Goal: Book appointment/travel/reservation

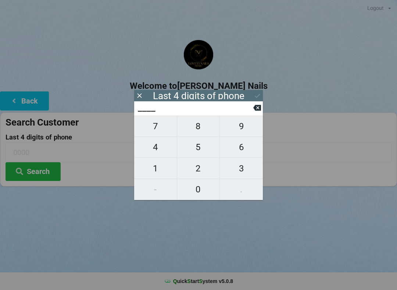
click at [199, 191] on span "0" at bounding box center [198, 189] width 43 height 15
type input "0___"
click at [161, 130] on span "7" at bounding box center [155, 126] width 43 height 15
type input "07__"
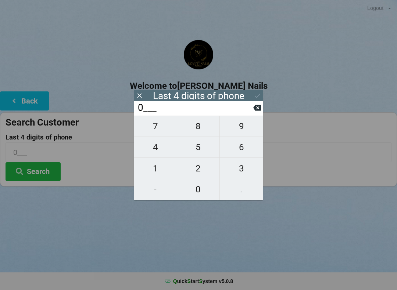
type input "07__"
click at [200, 171] on span "2" at bounding box center [198, 168] width 43 height 15
type input "072_"
click at [201, 173] on span "2" at bounding box center [198, 168] width 43 height 15
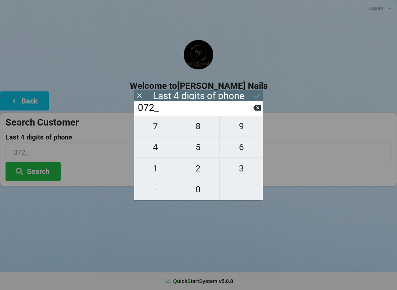
type input "0722"
click at [46, 176] on button "Search" at bounding box center [33, 171] width 55 height 19
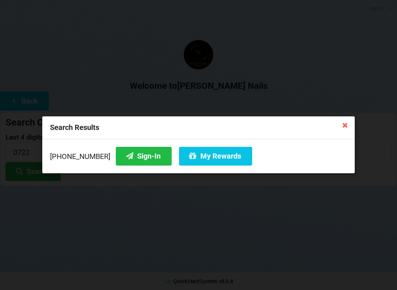
click at [130, 155] on button "Sign-In" at bounding box center [144, 156] width 56 height 19
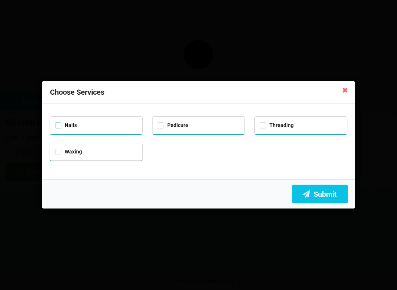
click at [57, 122] on label "Nails" at bounding box center [66, 125] width 22 height 6
checkbox input "true"
click at [163, 124] on label "Pedicure" at bounding box center [173, 125] width 30 height 6
checkbox input "true"
click at [325, 196] on button "Submit" at bounding box center [319, 194] width 55 height 19
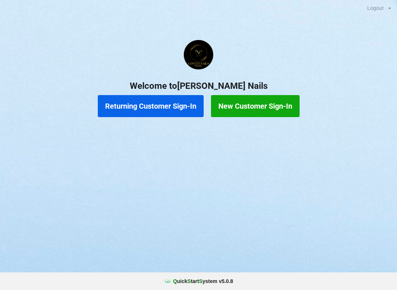
click at [158, 104] on button "Returning Customer Sign-In" at bounding box center [151, 106] width 106 height 22
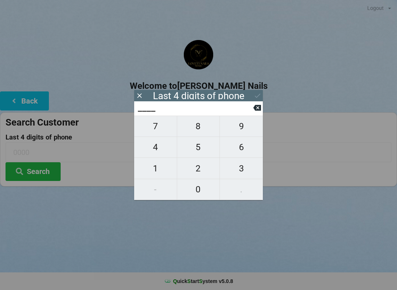
click at [156, 173] on span "1" at bounding box center [155, 168] width 43 height 15
type input "1___"
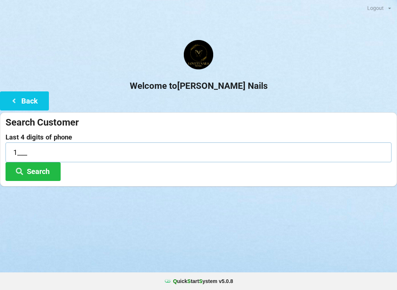
click at [110, 152] on input "1___" at bounding box center [199, 152] width 386 height 19
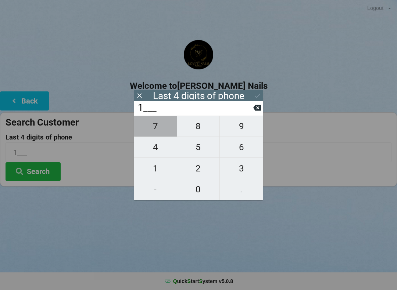
click at [162, 127] on span "7" at bounding box center [155, 126] width 43 height 15
type input "17__"
click at [250, 164] on span "3" at bounding box center [241, 168] width 43 height 15
type input "173_"
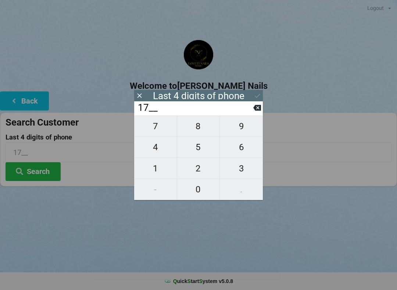
type input "173_"
click at [207, 188] on span "0" at bounding box center [198, 189] width 43 height 15
type input "1730"
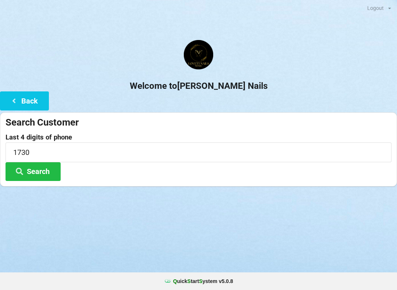
click at [57, 167] on button "Search" at bounding box center [33, 171] width 55 height 19
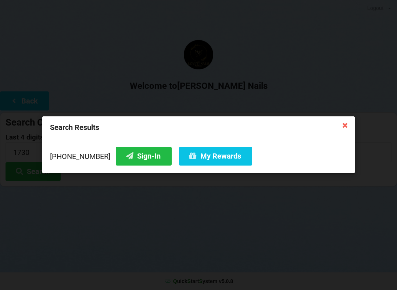
click at [141, 158] on button "Sign-In" at bounding box center [144, 156] width 56 height 19
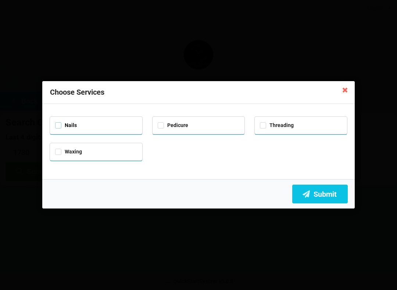
click at [65, 122] on label "Nails" at bounding box center [66, 125] width 22 height 6
checkbox input "true"
click at [168, 122] on label "Pedicure" at bounding box center [173, 125] width 30 height 6
checkbox input "true"
click at [325, 190] on button "Submit" at bounding box center [319, 194] width 55 height 19
